Goal: Transaction & Acquisition: Purchase product/service

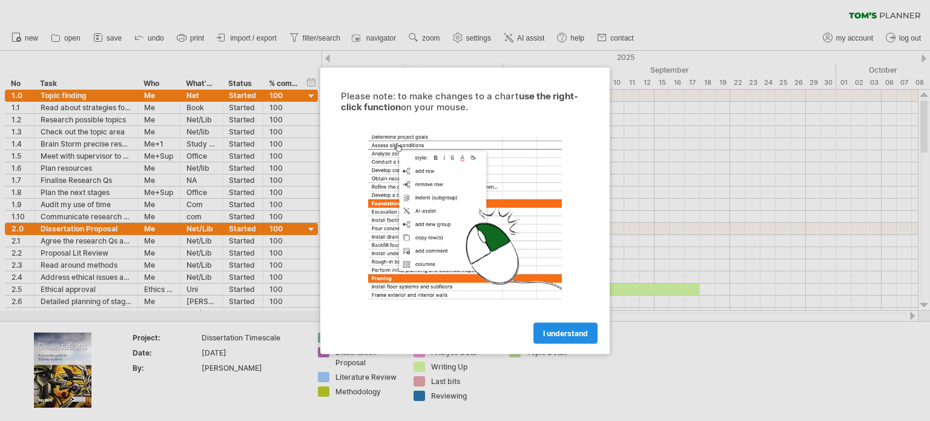
click at [558, 334] on span "I understand" at bounding box center [565, 332] width 45 height 9
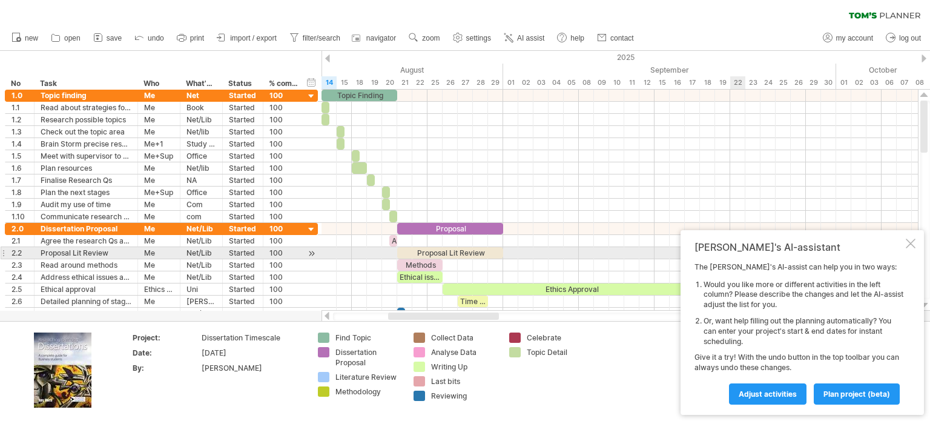
click at [914, 248] on div at bounding box center [911, 244] width 10 height 10
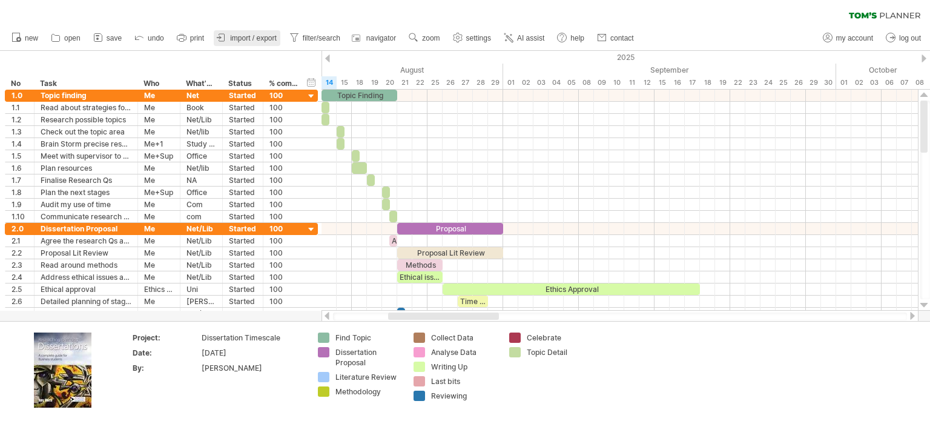
click at [240, 36] on span "import / export" at bounding box center [253, 38] width 47 height 8
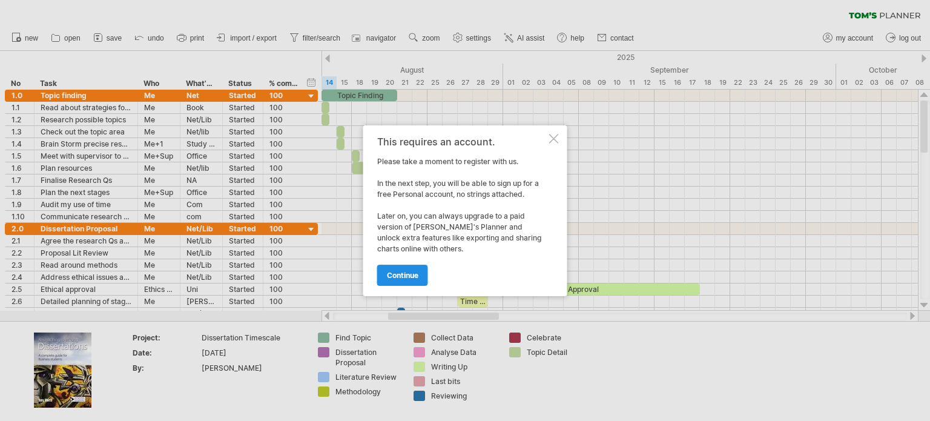
click at [393, 273] on span "continue" at bounding box center [402, 275] width 31 height 9
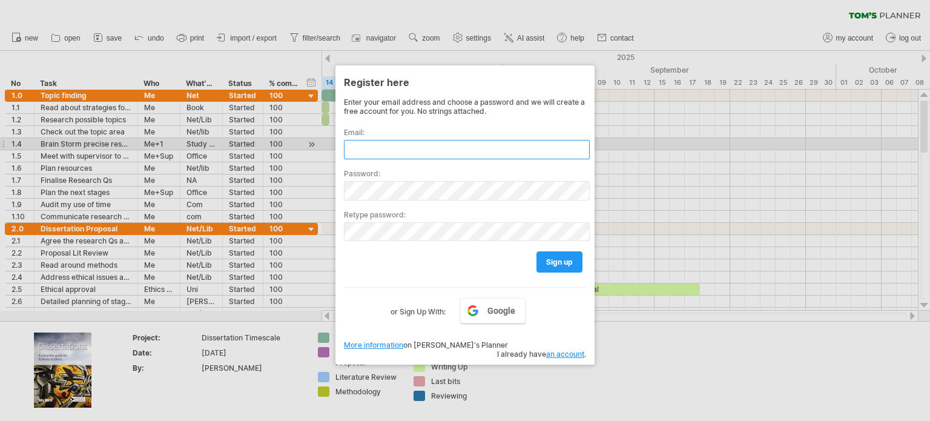
click at [380, 148] on input "text" at bounding box center [467, 149] width 246 height 19
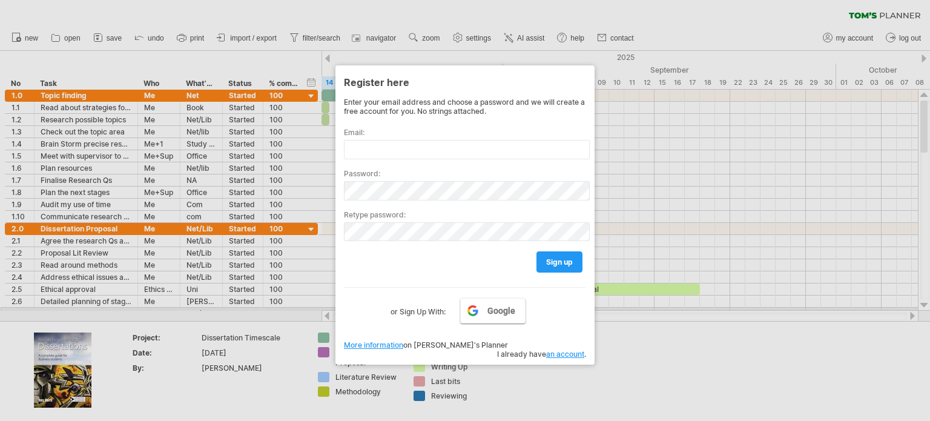
click at [509, 309] on span "Google" at bounding box center [501, 311] width 28 height 10
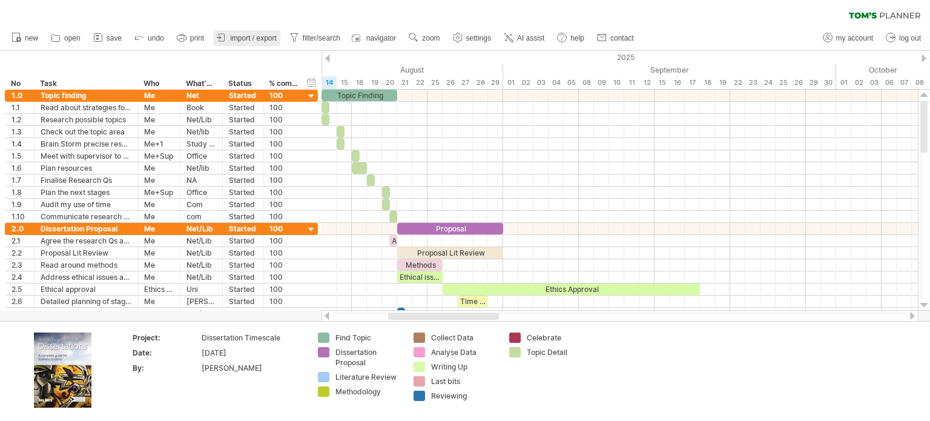
click at [259, 36] on span "import / export" at bounding box center [253, 38] width 47 height 8
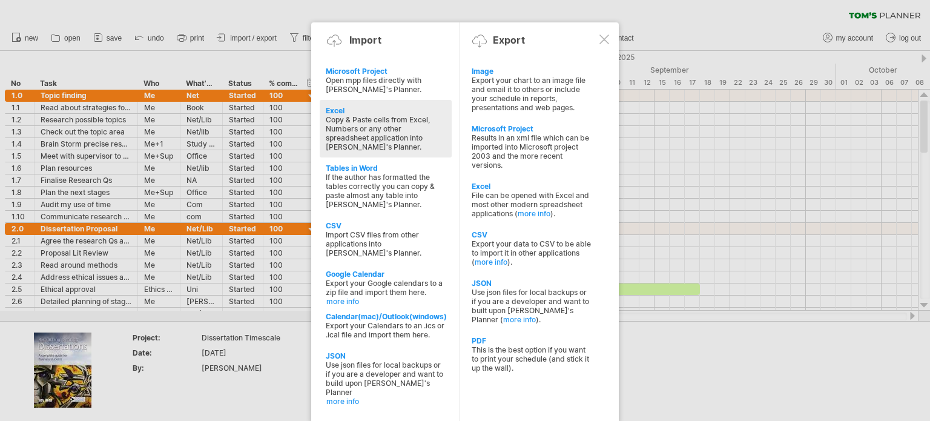
click at [353, 108] on div "Excel" at bounding box center [386, 110] width 120 height 9
type textarea "**********"
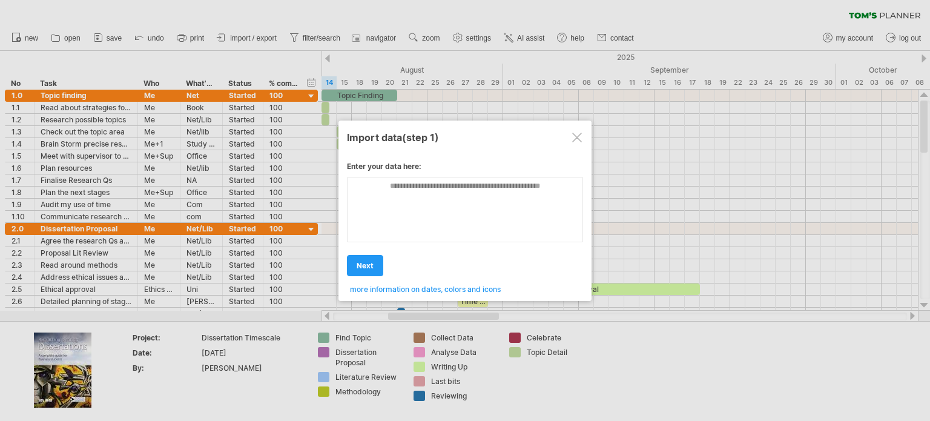
click at [405, 203] on textarea at bounding box center [465, 209] width 236 height 65
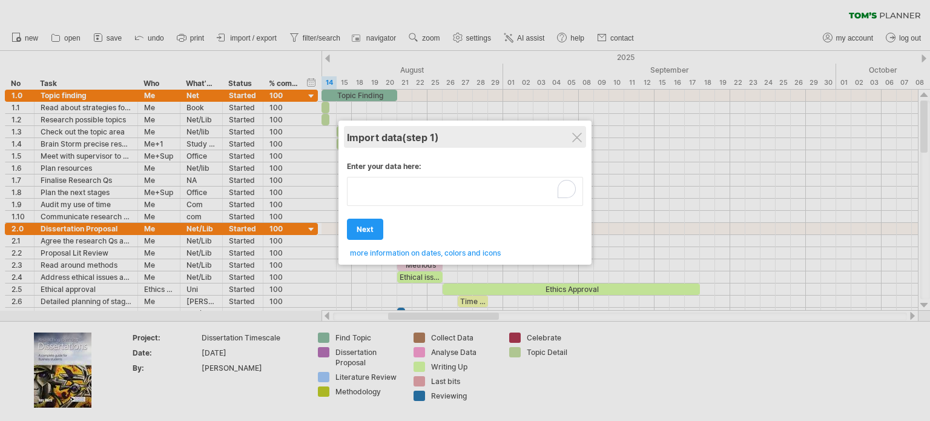
type textarea "**********"
click at [564, 133] on div "Import data (step 1)" at bounding box center [465, 137] width 236 height 22
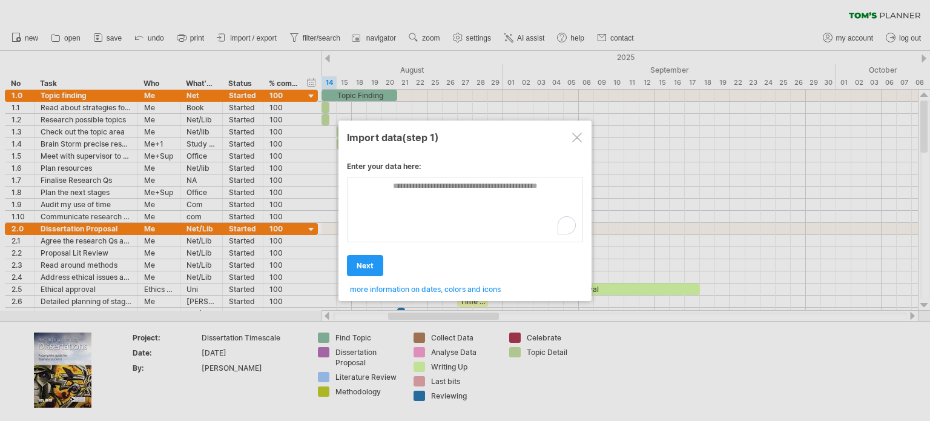
click at [579, 139] on div at bounding box center [577, 138] width 10 height 10
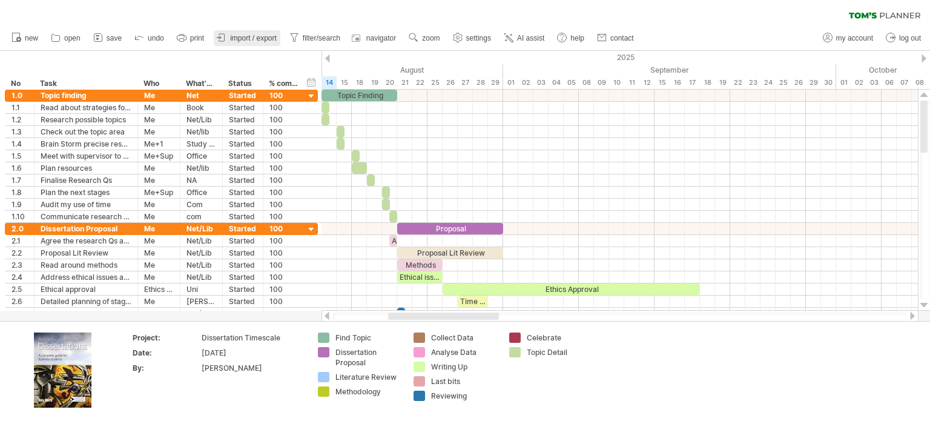
click at [267, 38] on span "import / export" at bounding box center [253, 38] width 47 height 8
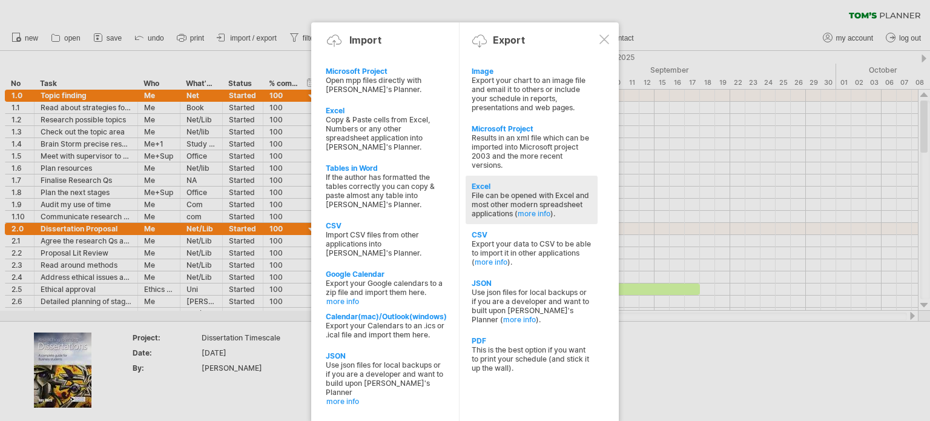
click at [494, 196] on div "File can be opened with Excel and most other modern spreadsheet applications ( …" at bounding box center [532, 204] width 120 height 27
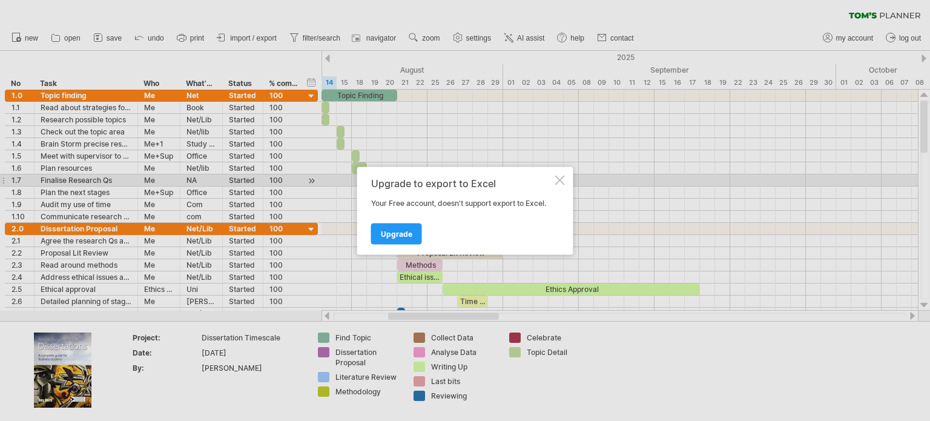
click at [558, 187] on div "Upgrade to export to Excel Your Free account, doesn't support export to Excel. …" at bounding box center [465, 211] width 216 height 88
click at [561, 181] on div at bounding box center [560, 180] width 10 height 10
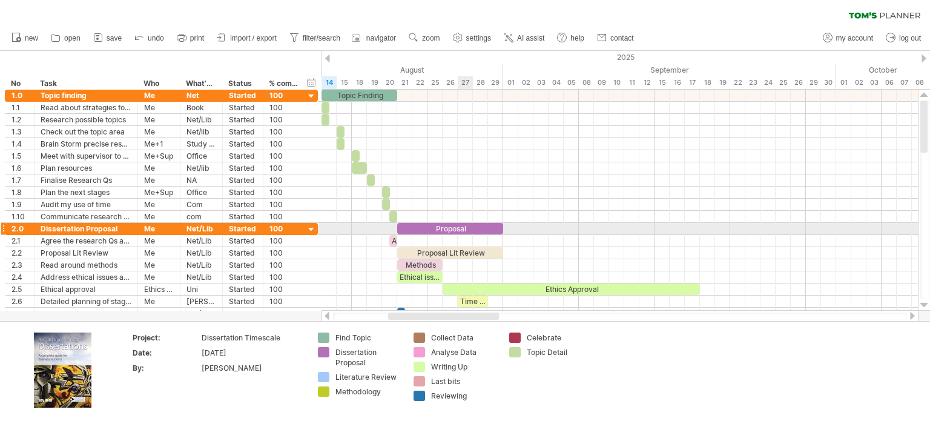
click at [471, 224] on div "Proposal" at bounding box center [450, 229] width 106 height 12
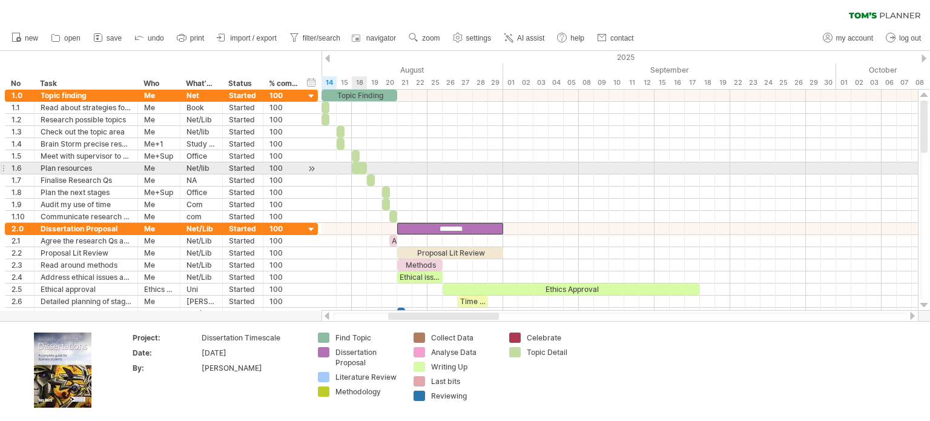
click at [363, 164] on div at bounding box center [359, 168] width 15 height 12
click at [437, 171] on div at bounding box center [620, 168] width 596 height 12
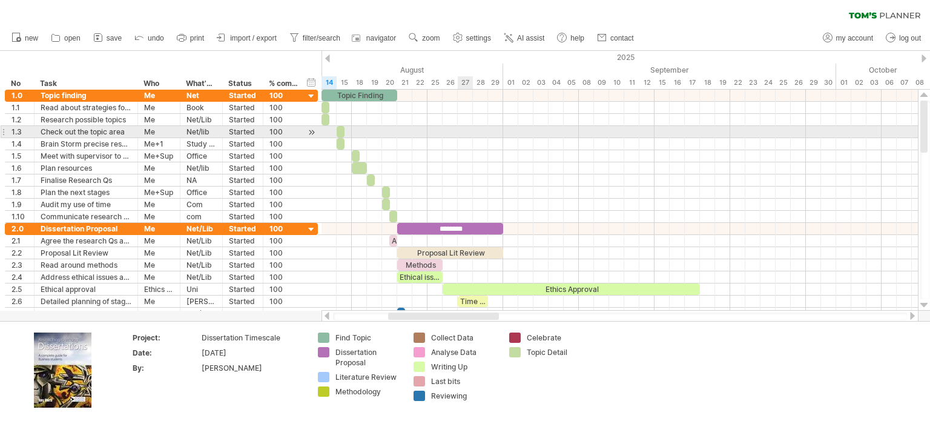
click at [458, 130] on div at bounding box center [620, 132] width 596 height 12
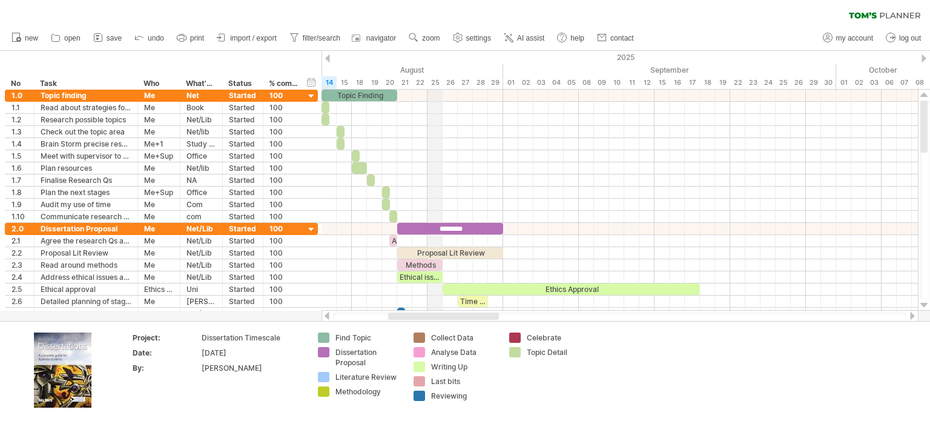
click at [440, 76] on div "25" at bounding box center [435, 82] width 15 height 13
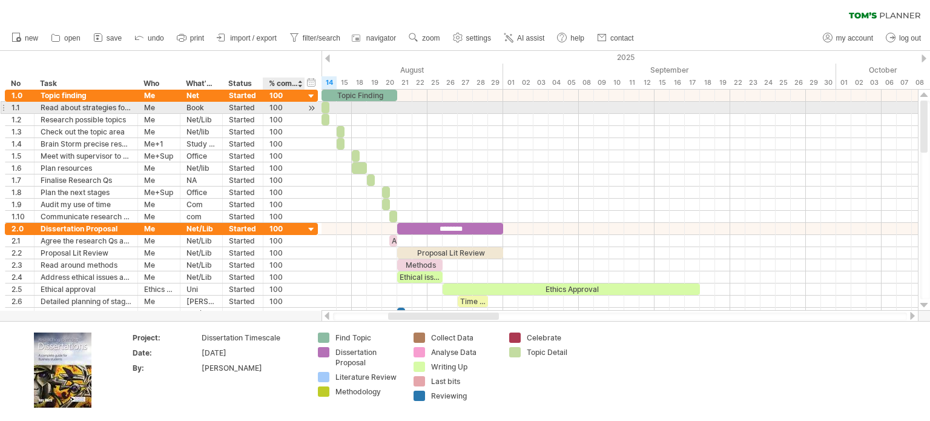
click at [286, 104] on div "100" at bounding box center [283, 108] width 29 height 12
click at [311, 110] on div at bounding box center [312, 108] width 12 height 13
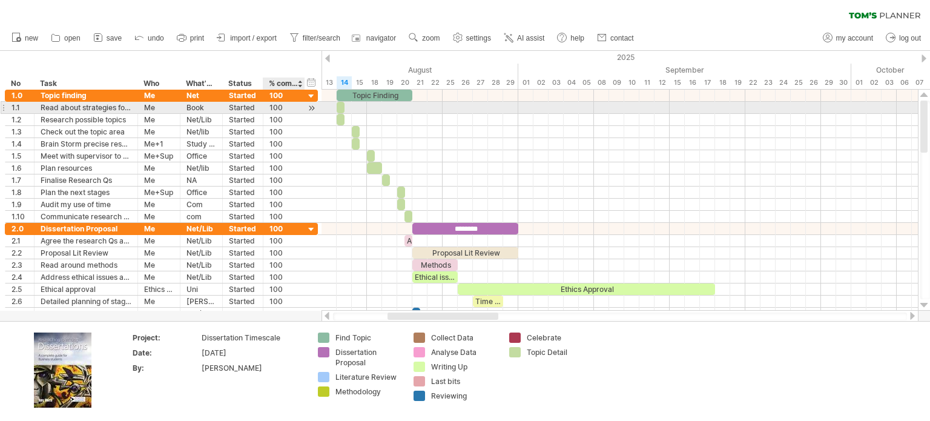
click at [311, 110] on div at bounding box center [312, 108] width 12 height 13
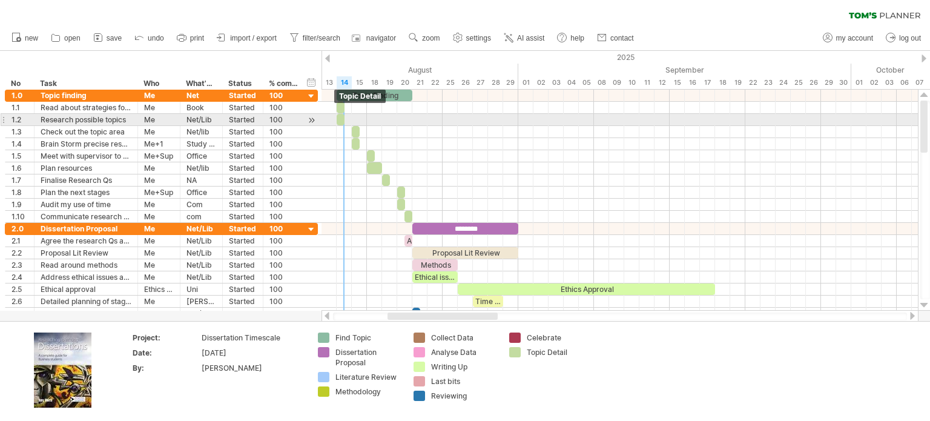
click at [339, 116] on span at bounding box center [336, 120] width 5 height 12
click at [339, 116] on div at bounding box center [341, 120] width 8 height 12
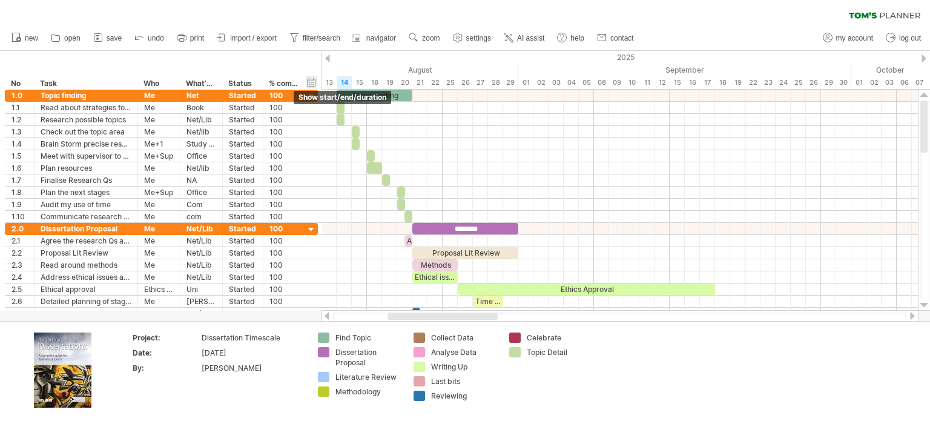
click at [312, 82] on div "hide start/end/duration show start/end/duration" at bounding box center [312, 82] width 12 height 13
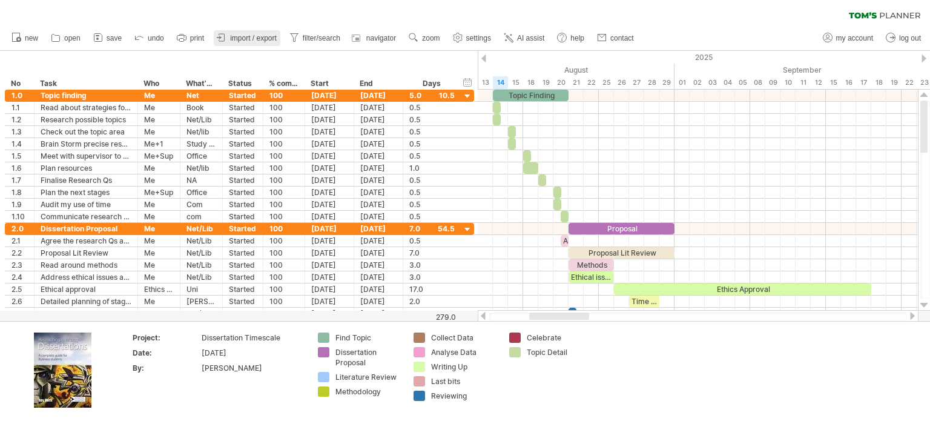
click at [256, 32] on link "import / export" at bounding box center [247, 38] width 67 height 16
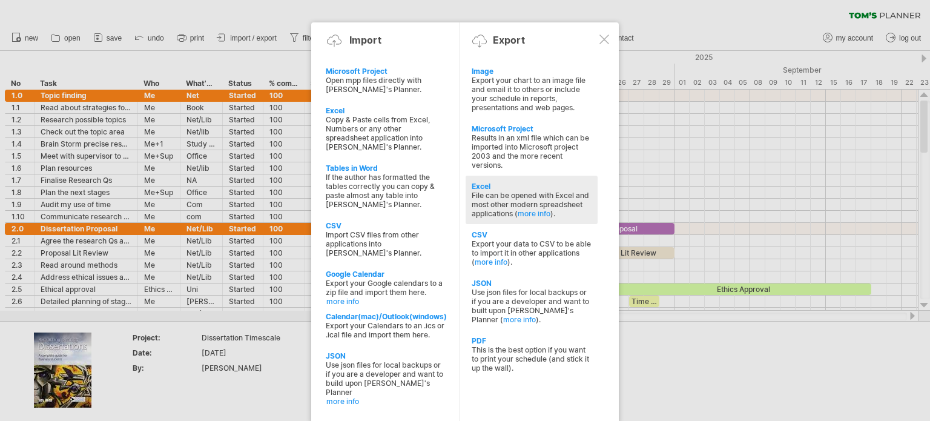
click at [480, 191] on div "Excel" at bounding box center [532, 186] width 120 height 9
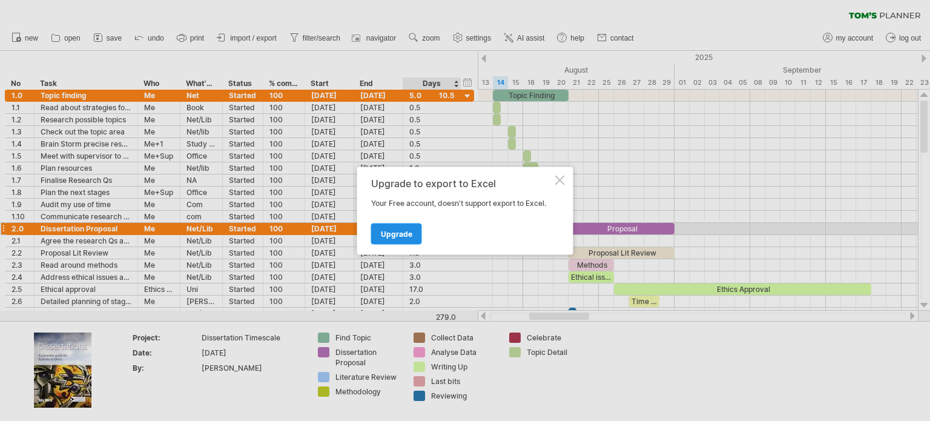
click at [411, 234] on link "Upgrade" at bounding box center [396, 233] width 51 height 21
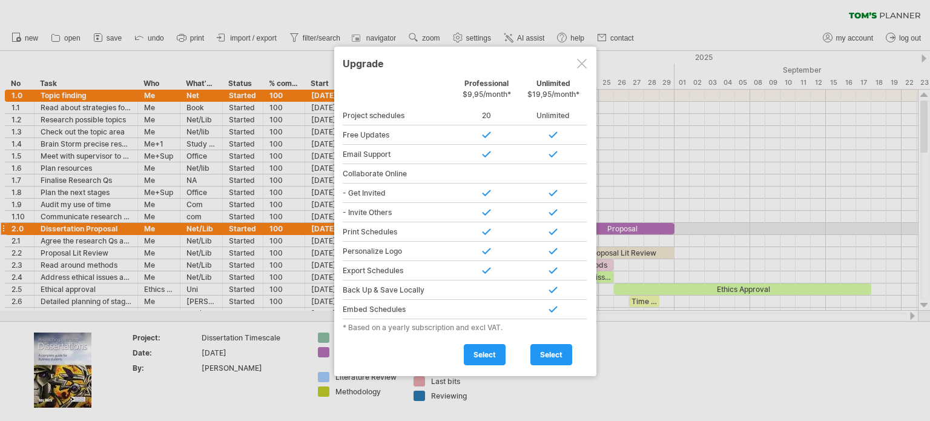
click at [489, 114] on div "20" at bounding box center [487, 115] width 67 height 19
click at [432, 191] on div "- Get Invited" at bounding box center [398, 192] width 111 height 19
click at [489, 280] on div at bounding box center [487, 289] width 67 height 19
click at [484, 271] on div at bounding box center [487, 270] width 67 height 19
click at [478, 351] on span "select" at bounding box center [485, 354] width 22 height 9
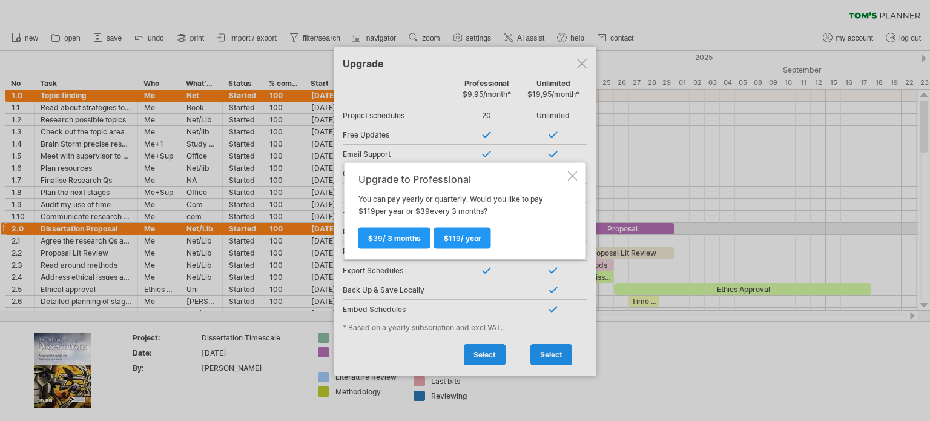
click at [572, 176] on div at bounding box center [573, 176] width 10 height 10
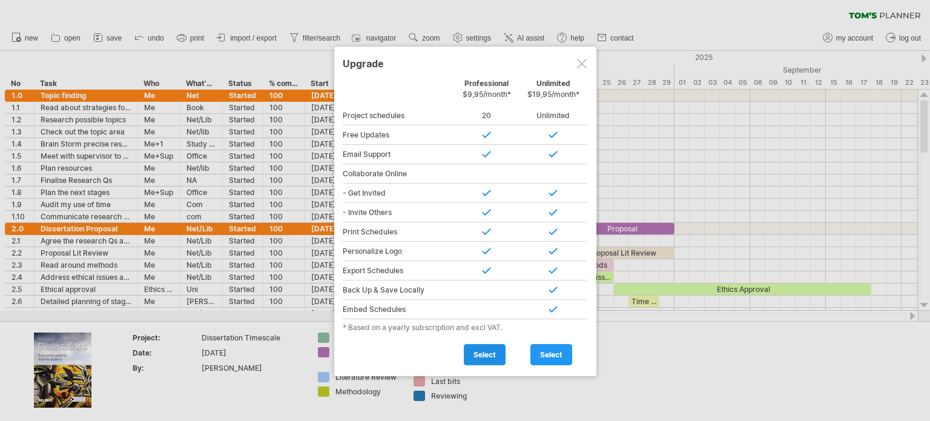
click at [487, 355] on span "select" at bounding box center [485, 354] width 22 height 9
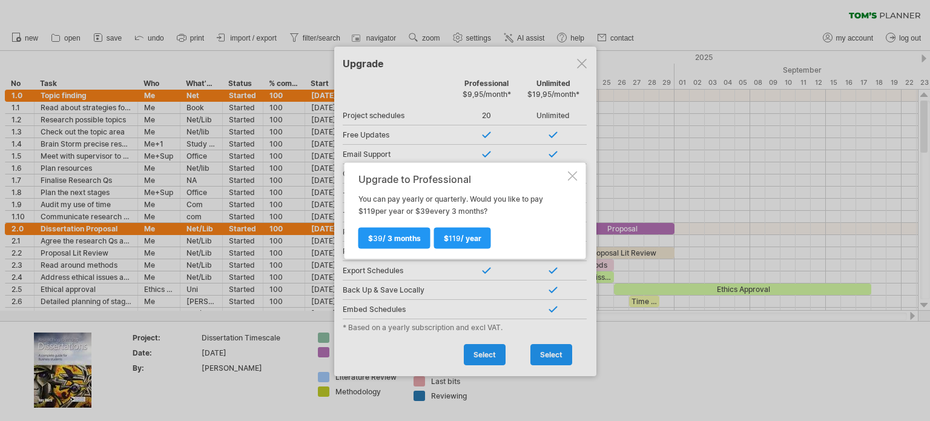
click at [569, 180] on div "Upgrade to Professional You can pay yearly or quarterly. Would you like to pay …" at bounding box center [466, 210] width 242 height 96
click at [571, 177] on div at bounding box center [573, 176] width 10 height 10
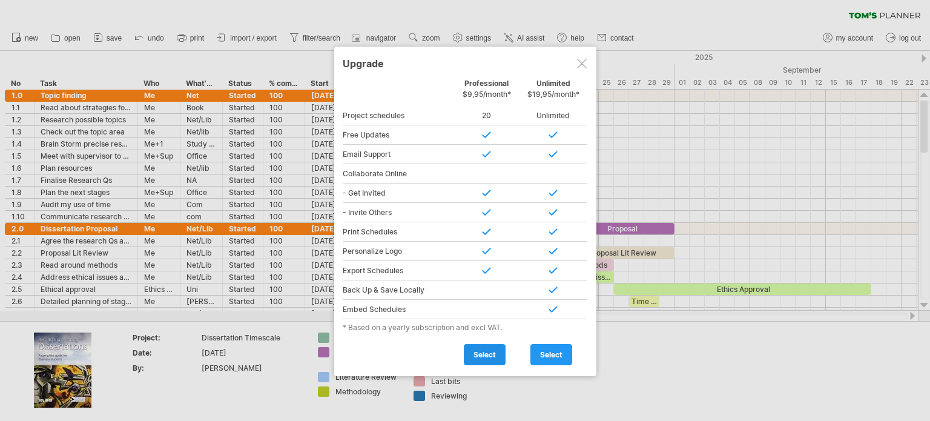
click at [499, 352] on link "select" at bounding box center [485, 354] width 42 height 21
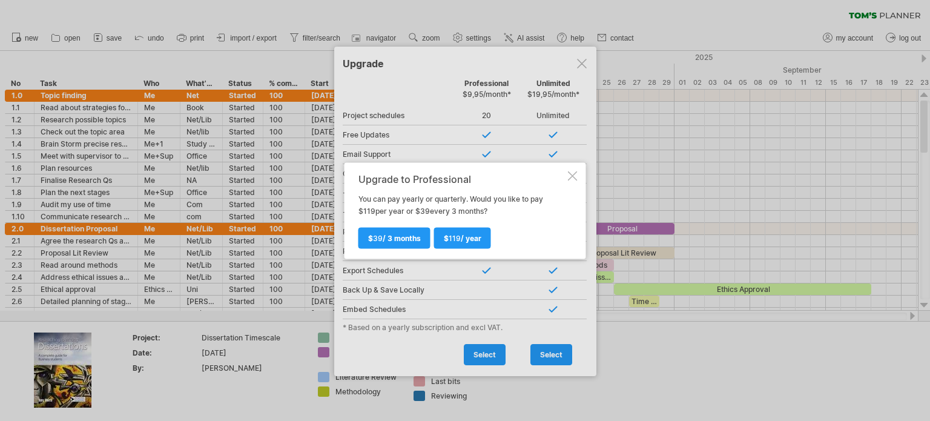
click at [424, 213] on div "Upgrade to Professional You can pay yearly or quarterly. Would you like to pay …" at bounding box center [461, 210] width 207 height 74
click at [571, 178] on div at bounding box center [573, 176] width 10 height 10
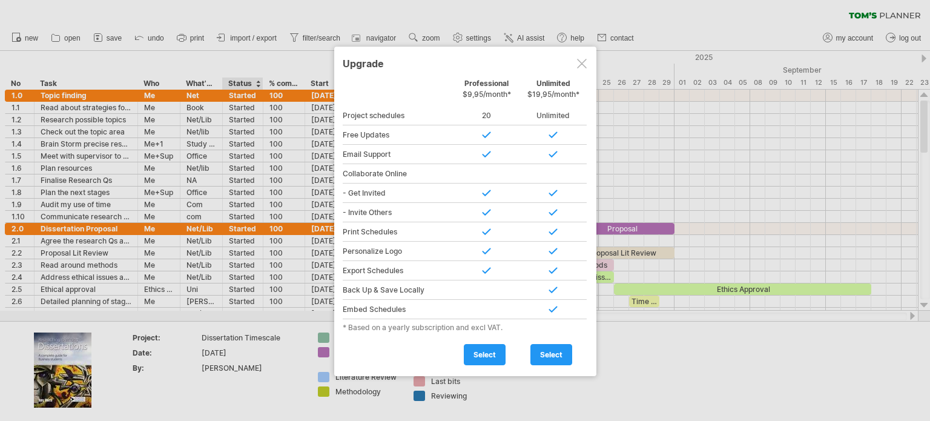
click at [262, 56] on div at bounding box center [465, 210] width 930 height 421
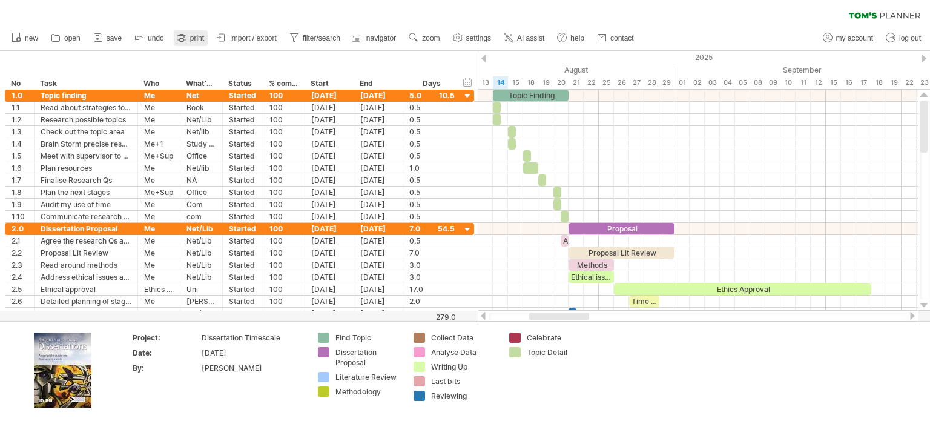
click at [177, 39] on icon at bounding box center [182, 37] width 12 height 12
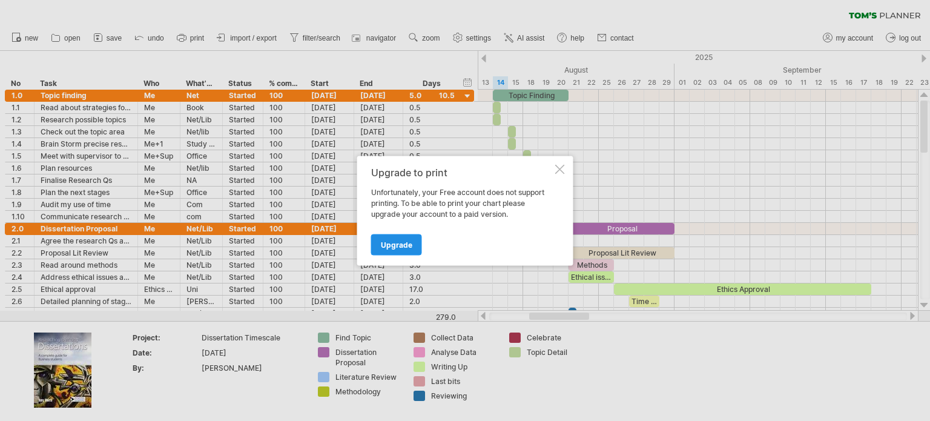
click at [391, 246] on span "Upgrade" at bounding box center [396, 244] width 31 height 9
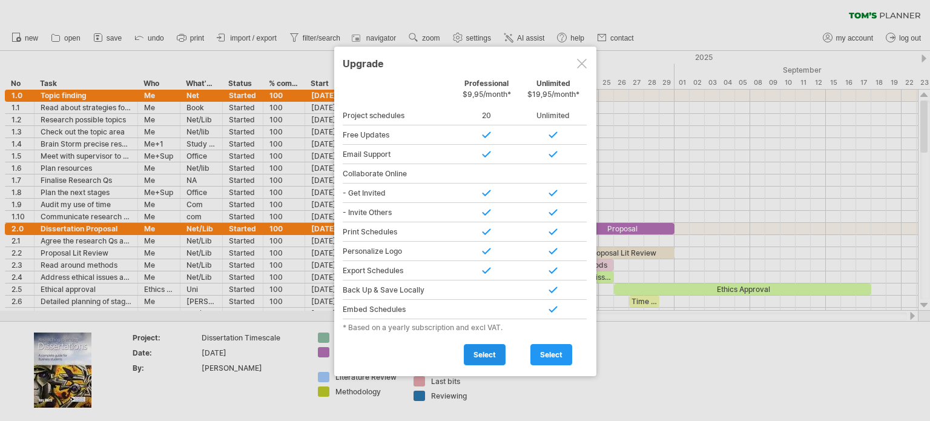
click at [478, 351] on span "select" at bounding box center [485, 354] width 22 height 9
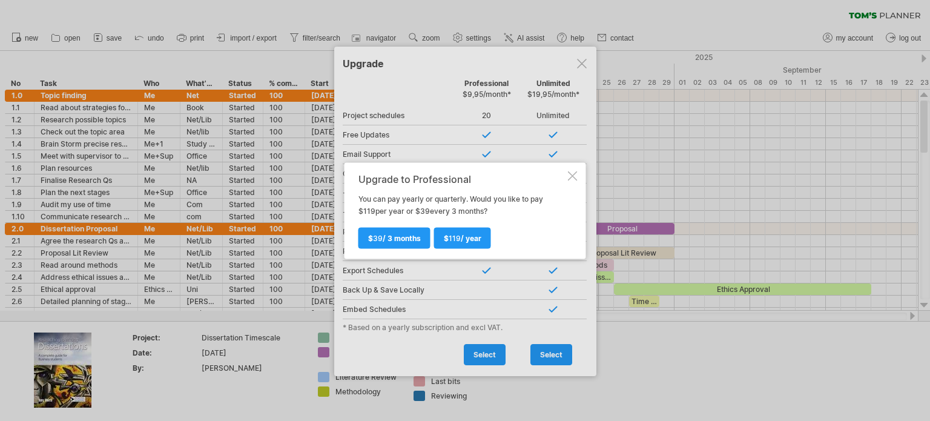
click at [579, 177] on div "Upgrade to Professional You can pay yearly or quarterly. Would you like to pay …" at bounding box center [466, 210] width 242 height 96
click at [569, 171] on div at bounding box center [573, 176] width 10 height 10
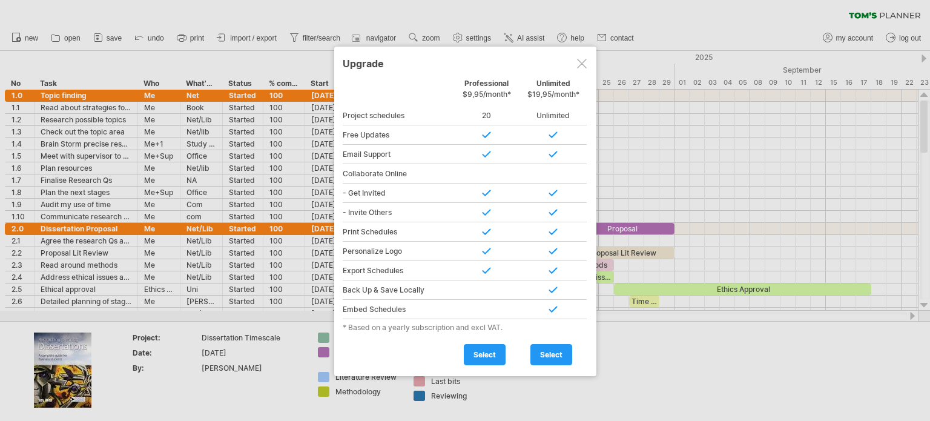
click at [581, 67] on div at bounding box center [582, 64] width 10 height 10
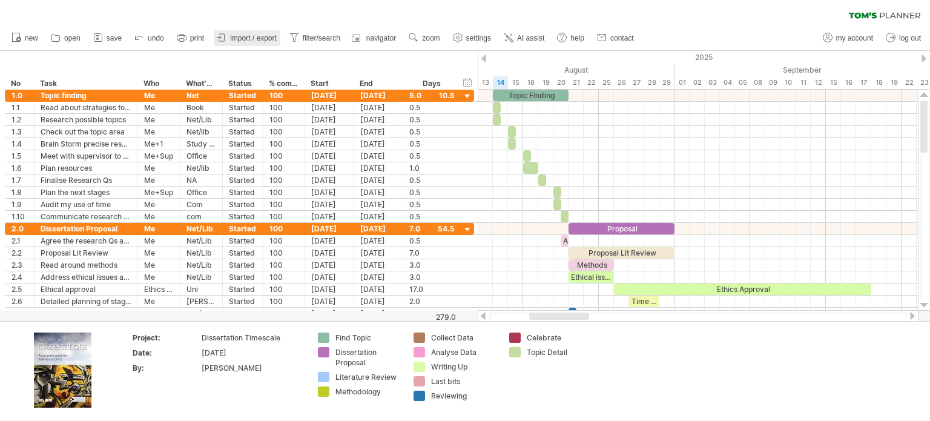
click at [262, 35] on span "import / export" at bounding box center [253, 38] width 47 height 8
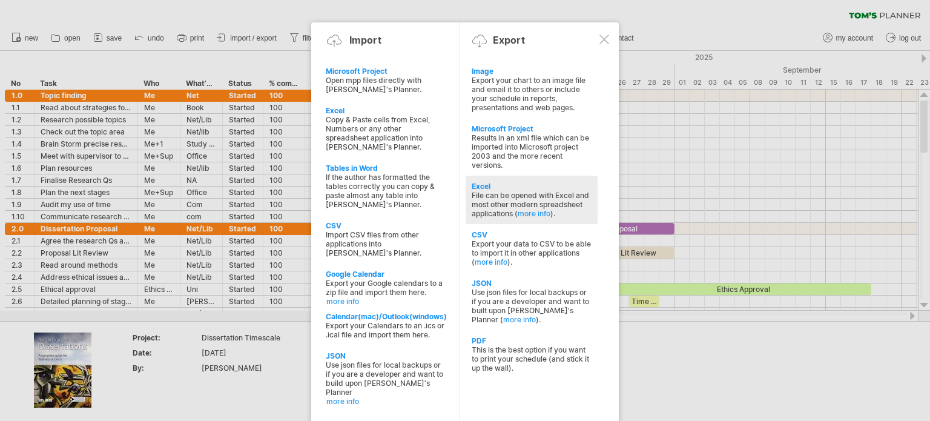
click at [480, 188] on div "Excel" at bounding box center [532, 186] width 120 height 9
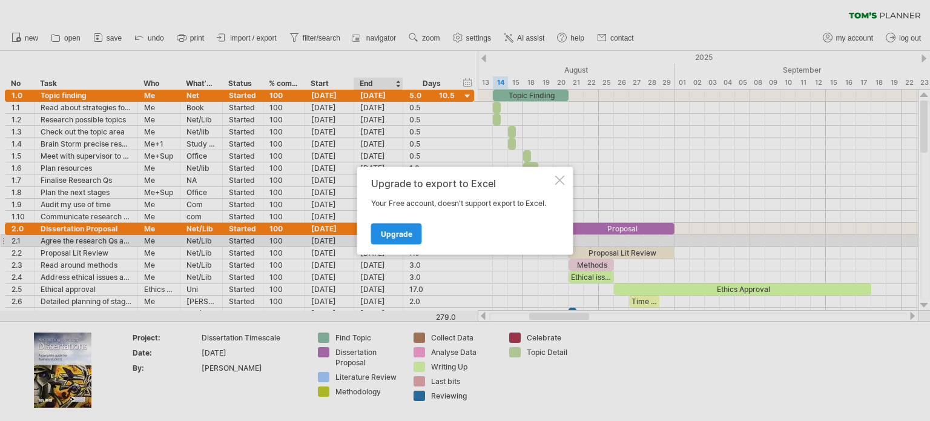
click at [394, 239] on link "Upgrade" at bounding box center [396, 233] width 51 height 21
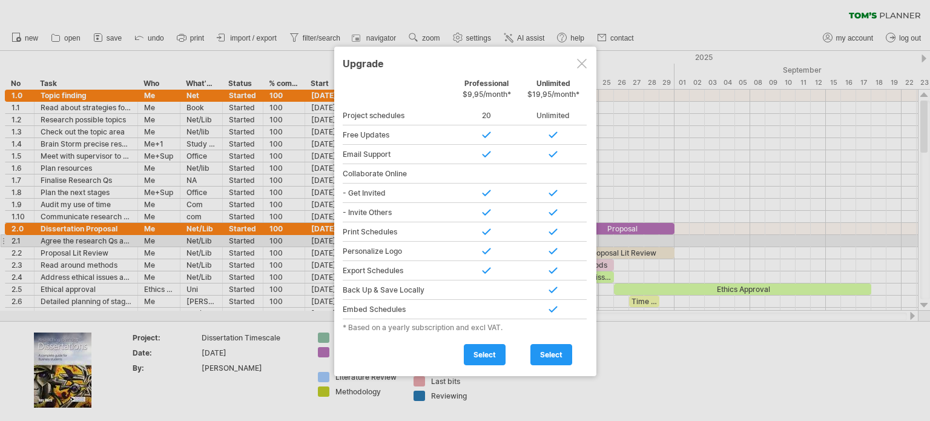
click at [481, 187] on div at bounding box center [487, 192] width 67 height 19
click at [483, 140] on div at bounding box center [487, 134] width 67 height 19
click at [486, 119] on div "20" at bounding box center [487, 115] width 67 height 19
click at [487, 351] on span "select" at bounding box center [485, 354] width 22 height 9
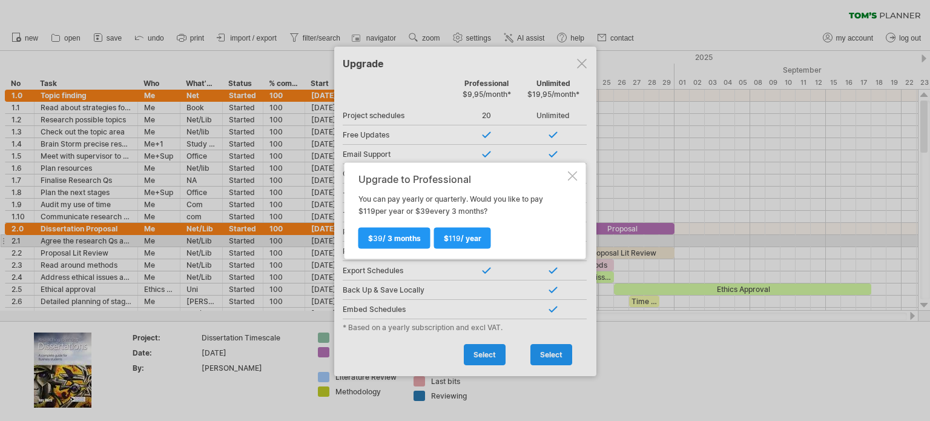
click at [572, 174] on div at bounding box center [573, 176] width 10 height 10
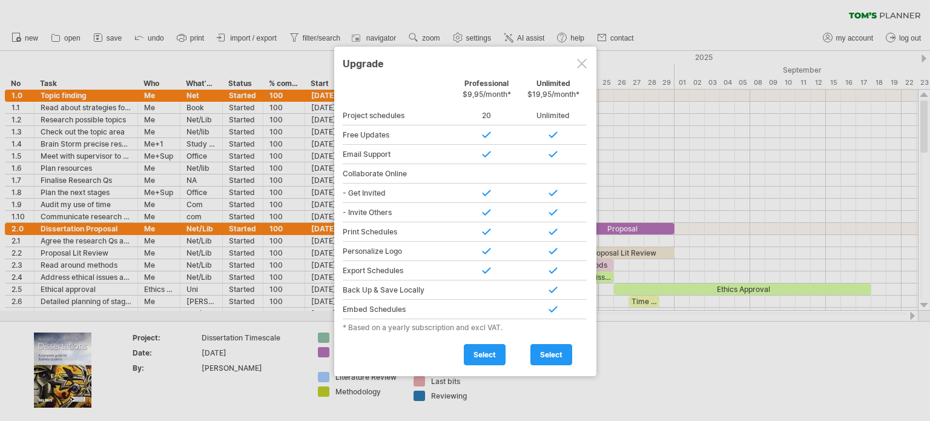
click at [577, 65] on div at bounding box center [582, 64] width 10 height 10
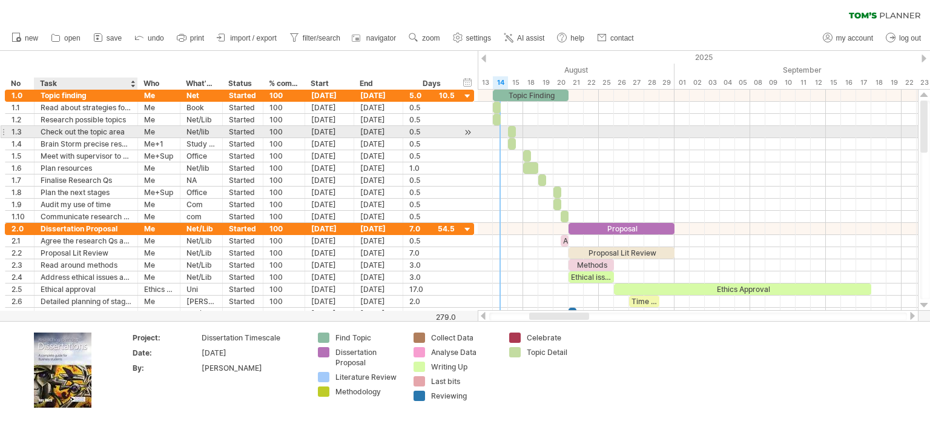
click at [64, 137] on div "**********" at bounding box center [239, 132] width 469 height 12
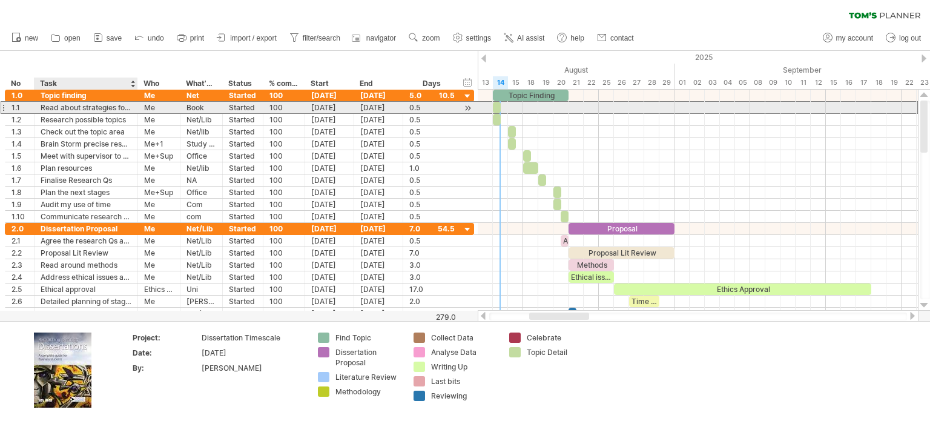
click at [67, 111] on div "Read about strategies for finding a topic" at bounding box center [86, 108] width 91 height 12
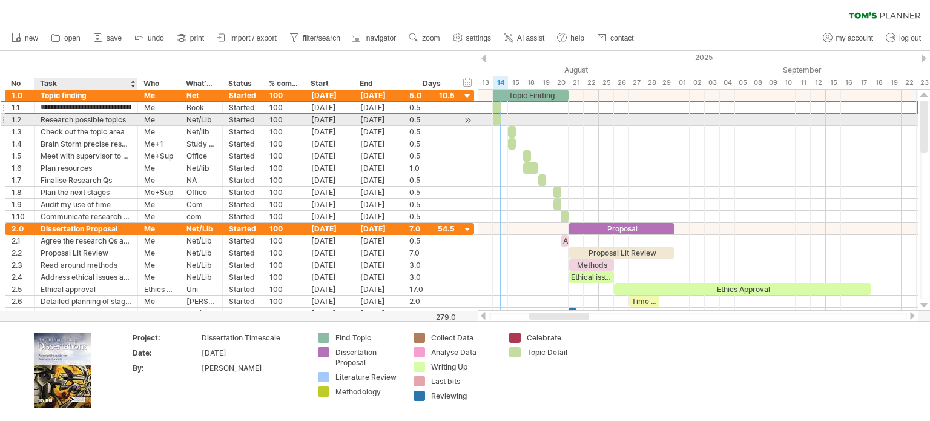
click at [69, 122] on div "Research possible topics" at bounding box center [86, 120] width 91 height 12
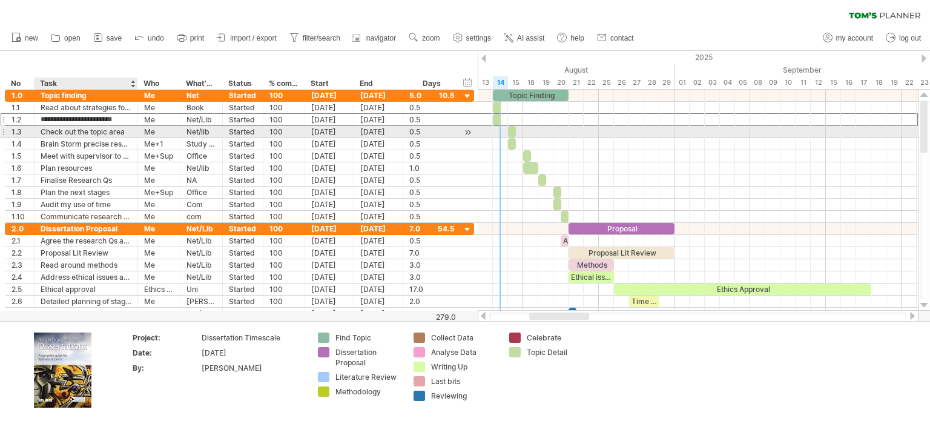
click at [70, 137] on div "**********" at bounding box center [239, 132] width 469 height 12
